Goal: Complete application form

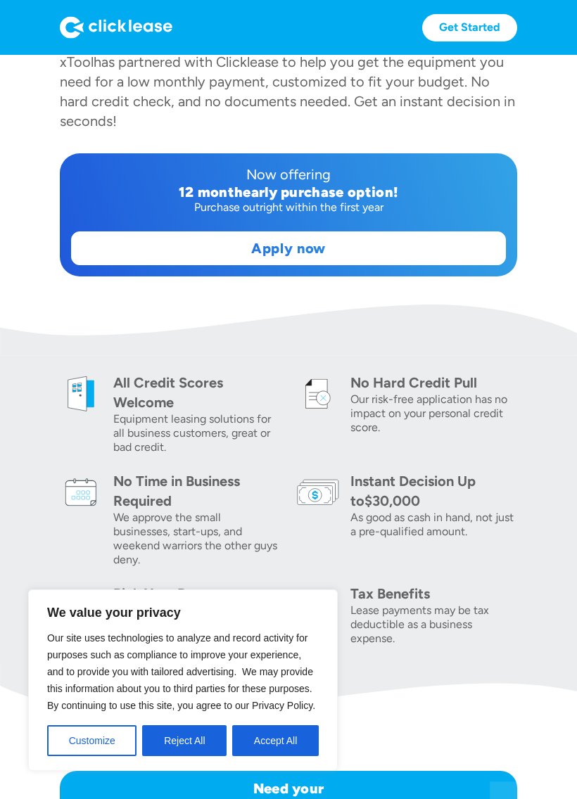
scroll to position [315, 0]
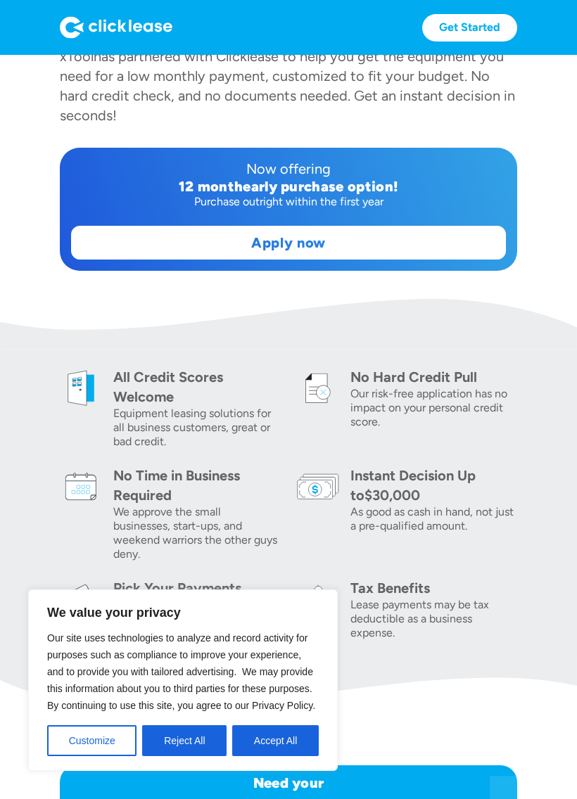
click at [275, 739] on button "Accept All" at bounding box center [275, 740] width 86 height 31
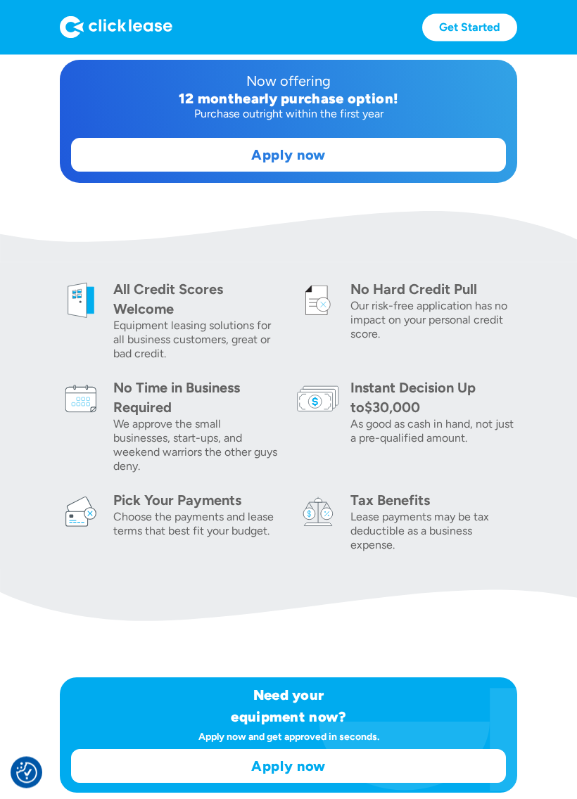
scroll to position [413, 0]
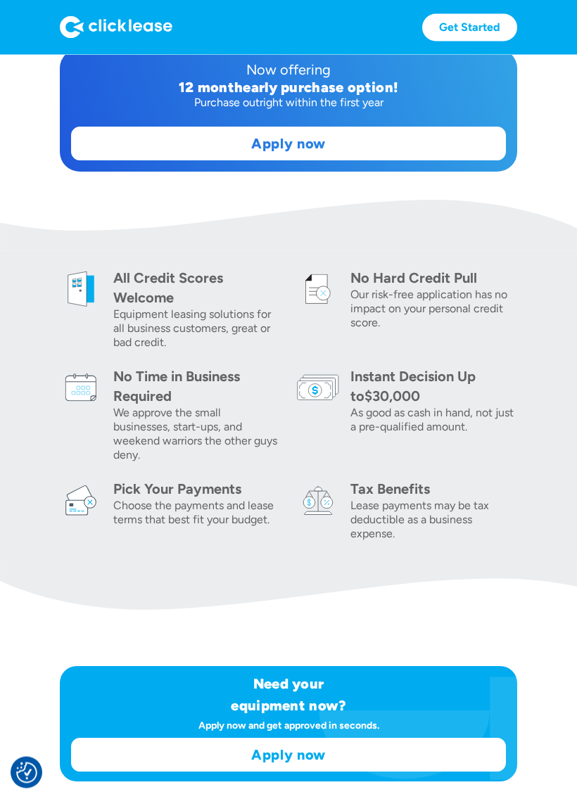
click at [345, 741] on link "Apply now" at bounding box center [288, 755] width 433 height 32
